Goal: Task Accomplishment & Management: Manage account settings

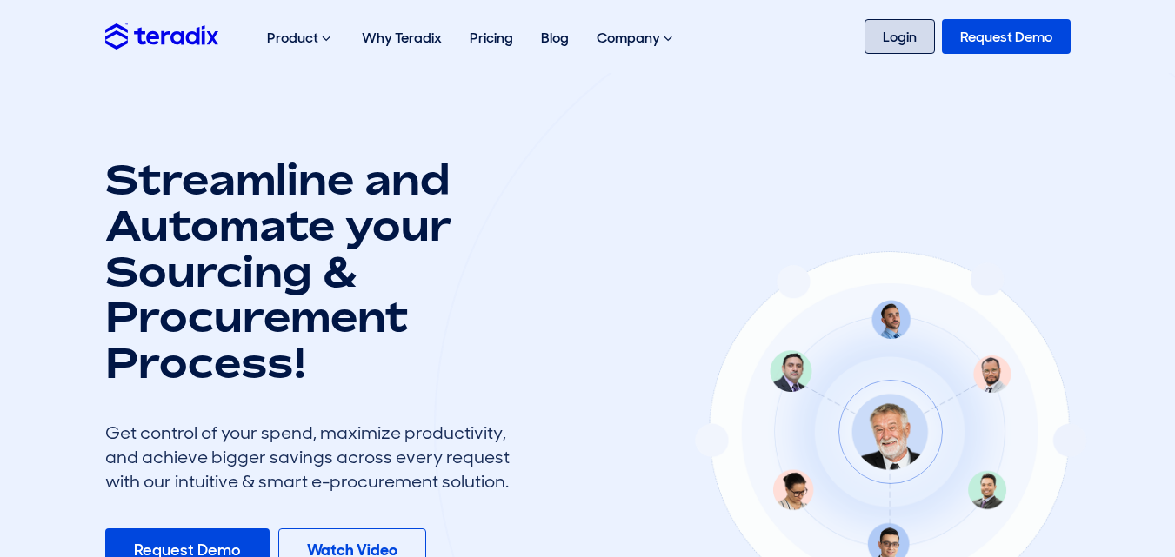
click at [898, 34] on link "Login" at bounding box center [899, 36] width 70 height 35
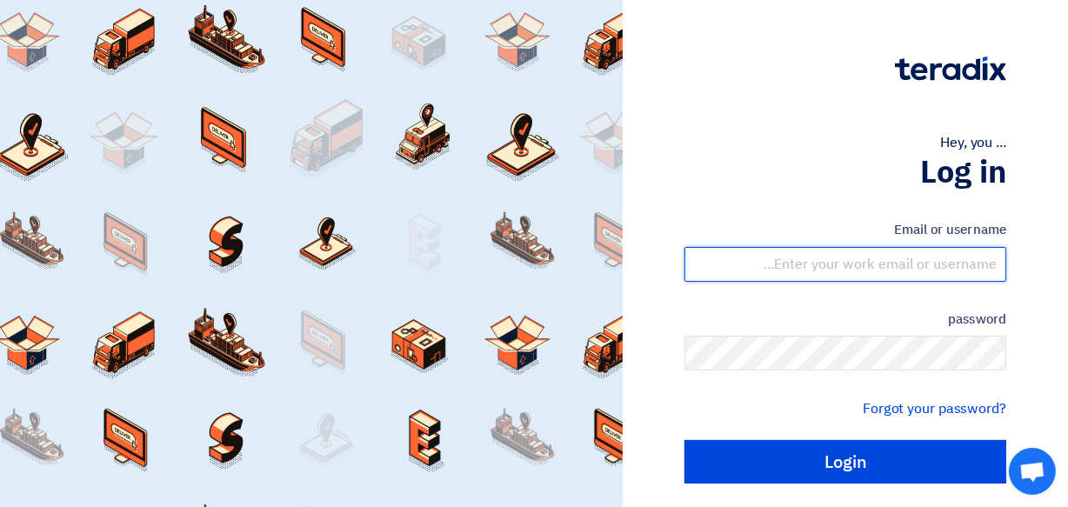
type input "[EMAIL_ADDRESS][DOMAIN_NAME]"
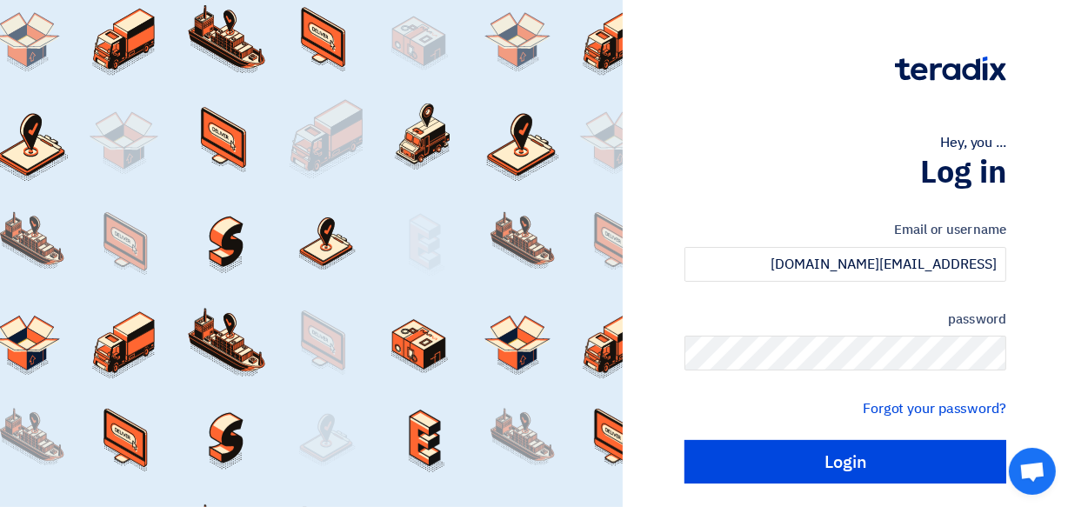
click at [815, 114] on div "Hey, you ... Log in Email or username [EMAIL_ADDRESS][DOMAIN_NAME] password For…" at bounding box center [845, 278] width 419 height 557
